Goal: Find specific page/section: Find specific page/section

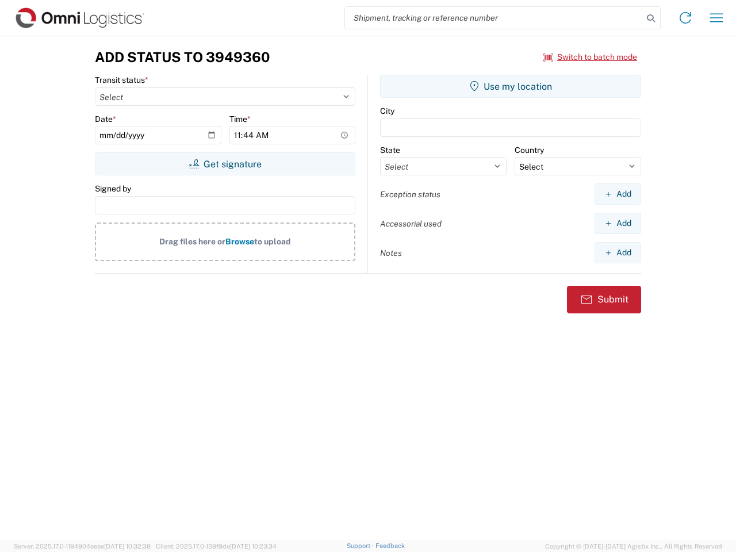
click at [494, 18] on input "search" at bounding box center [494, 18] width 298 height 22
click at [651, 18] on icon at bounding box center [651, 18] width 16 height 16
click at [685, 18] on icon at bounding box center [685, 18] width 18 height 18
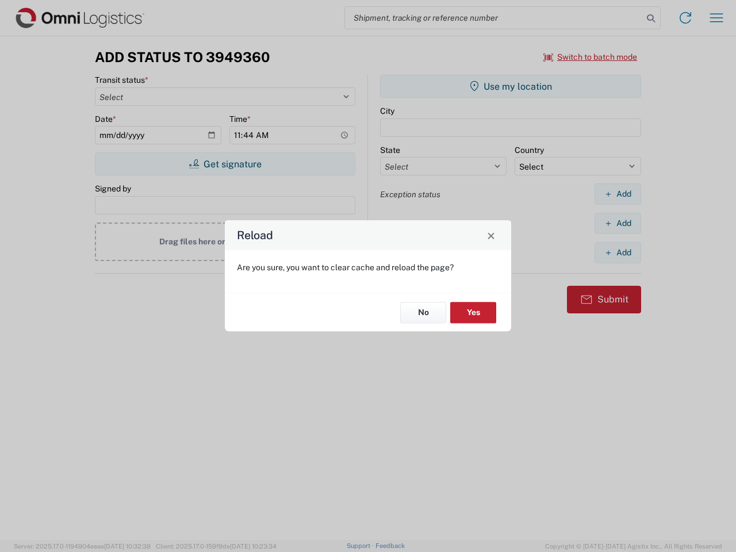
click at [716, 18] on div "Reload Are you sure, you want to clear cache and reload the page? No Yes" at bounding box center [368, 276] width 736 height 552
click at [590, 57] on div "Reload Are you sure, you want to clear cache and reload the page? No Yes" at bounding box center [368, 276] width 736 height 552
click at [225, 164] on div "Reload Are you sure, you want to clear cache and reload the page? No Yes" at bounding box center [368, 276] width 736 height 552
click at [511, 86] on div "Reload Are you sure, you want to clear cache and reload the page? No Yes" at bounding box center [368, 276] width 736 height 552
click at [617, 194] on div "Reload Are you sure, you want to clear cache and reload the page? No Yes" at bounding box center [368, 276] width 736 height 552
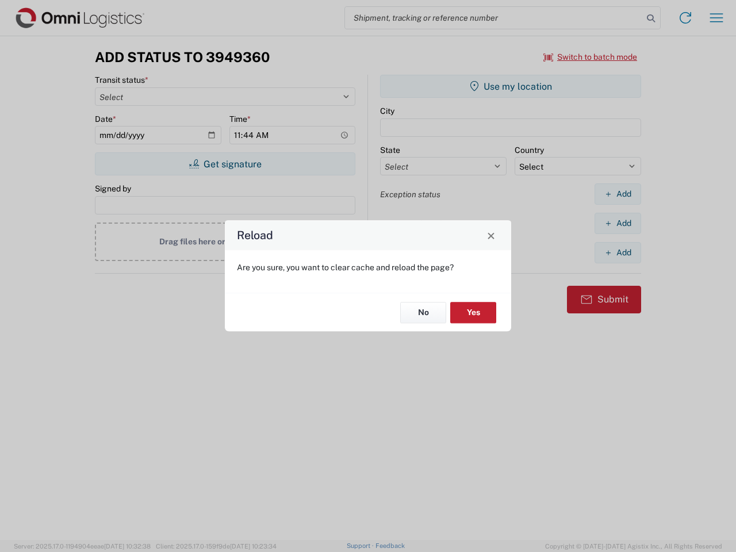
click at [617, 223] on div "Reload Are you sure, you want to clear cache and reload the page? No Yes" at bounding box center [368, 276] width 736 height 552
click at [617, 252] on div "Reload Are you sure, you want to clear cache and reload the page? No Yes" at bounding box center [368, 276] width 736 height 552
